Goal: Task Accomplishment & Management: Use online tool/utility

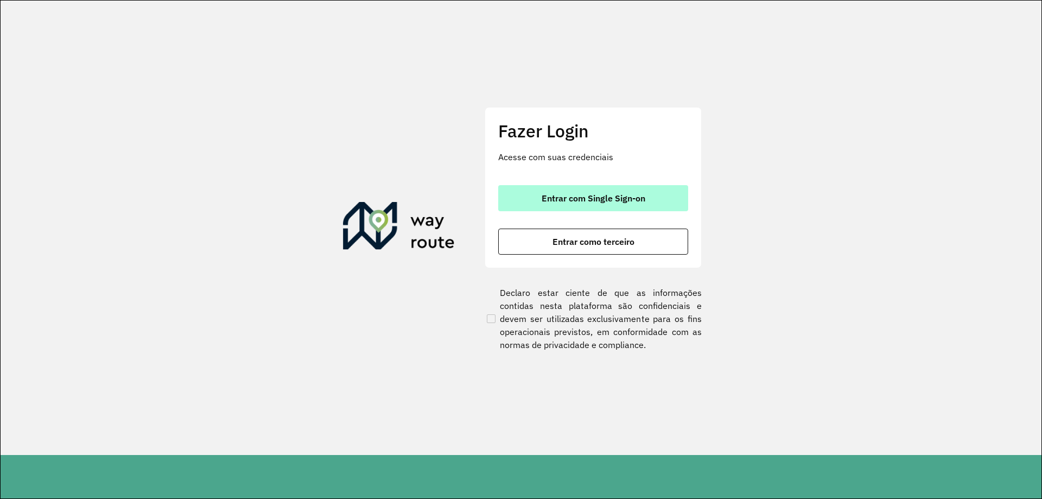
click at [598, 198] on span "Entrar com Single Sign-on" at bounding box center [593, 198] width 104 height 9
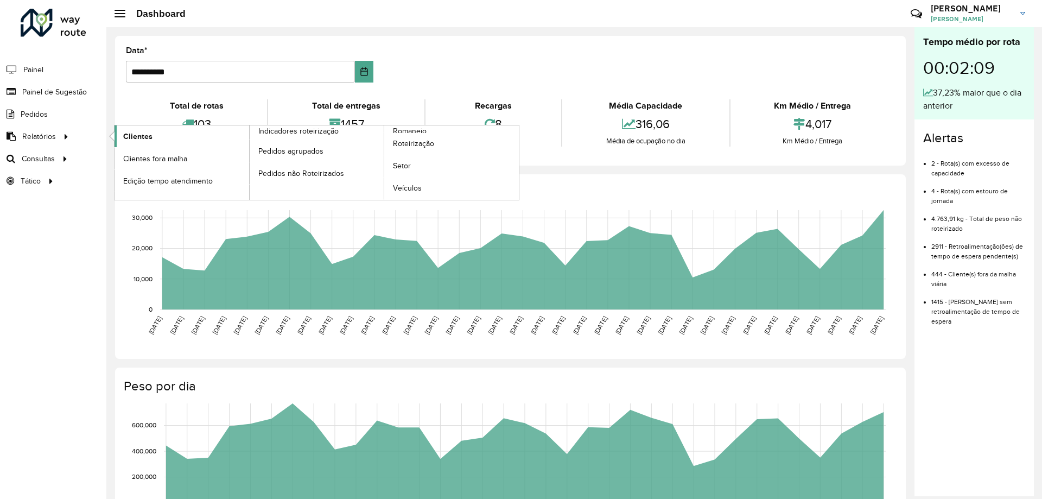
click at [180, 127] on link "Clientes" at bounding box center [181, 136] width 135 height 22
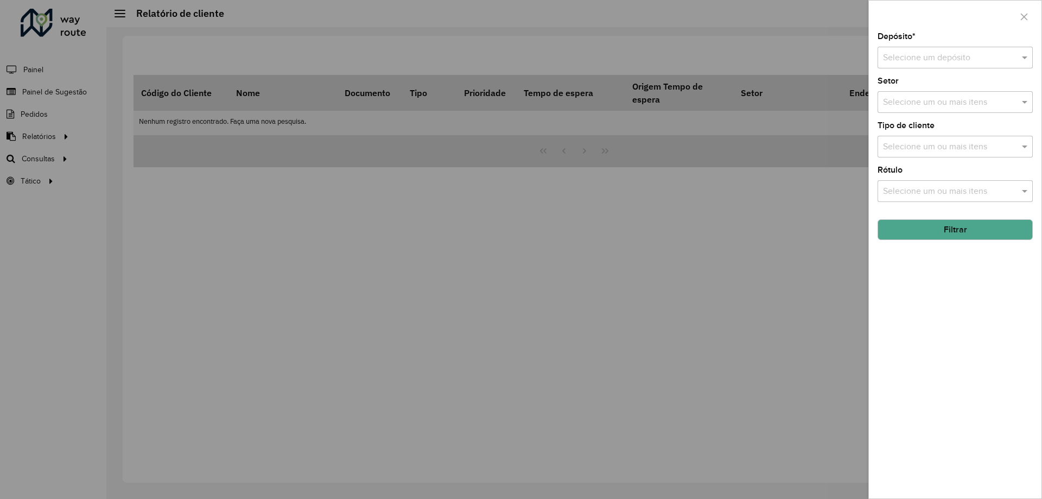
click at [945, 61] on input "text" at bounding box center [944, 58] width 123 height 13
click at [924, 84] on div "CDD Rio de Janeiro" at bounding box center [955, 89] width 154 height 18
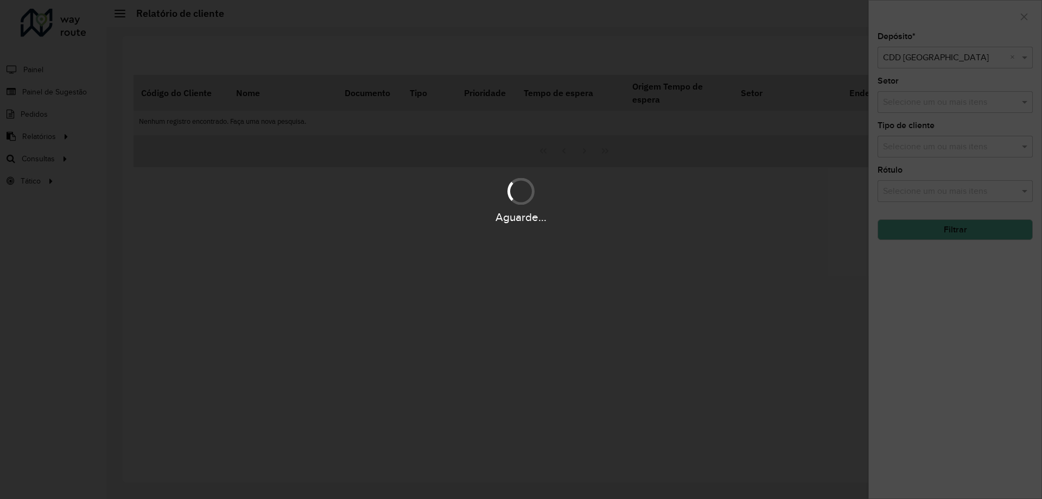
click at [919, 106] on div "Aguarde..." at bounding box center [521, 249] width 1042 height 499
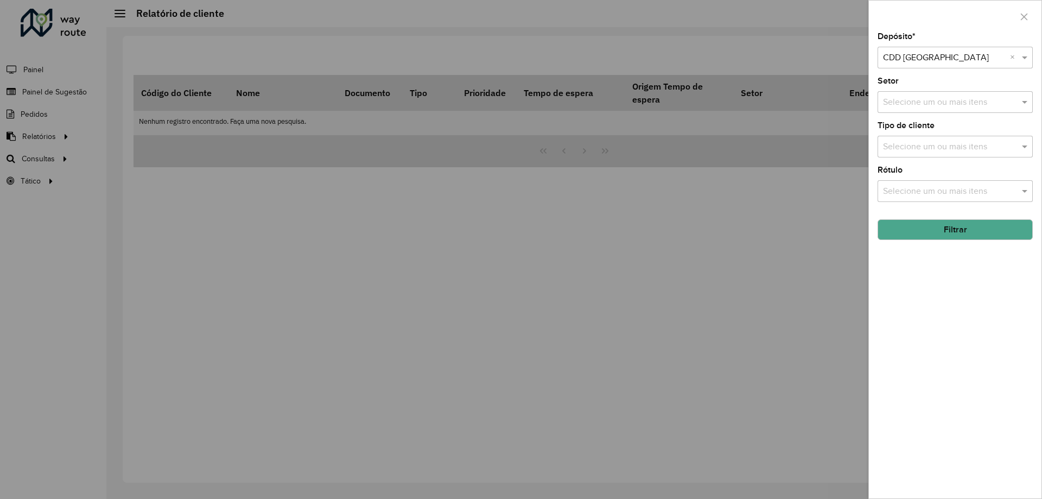
click at [929, 223] on button "Filtrar" at bounding box center [954, 229] width 155 height 21
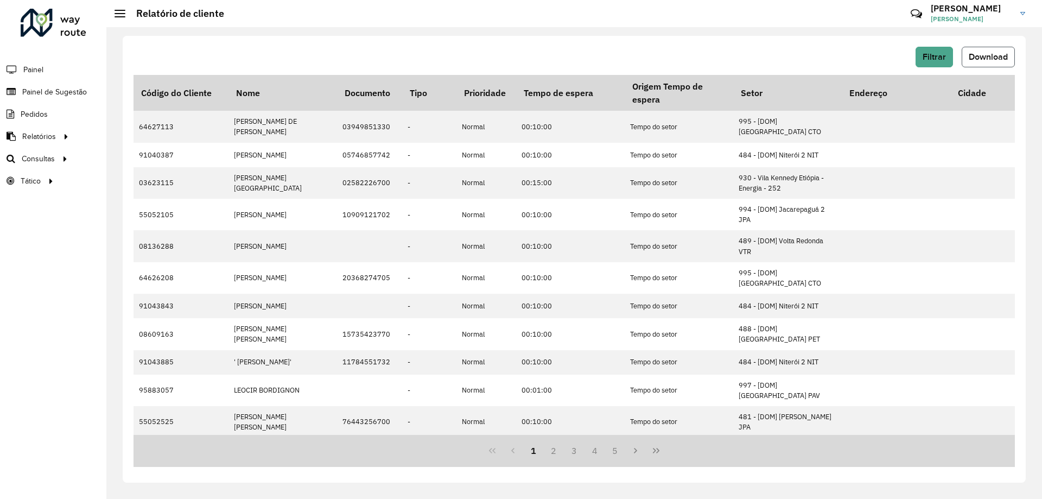
click at [999, 57] on span "Download" at bounding box center [987, 56] width 39 height 9
